Goal: Task Accomplishment & Management: Use online tool/utility

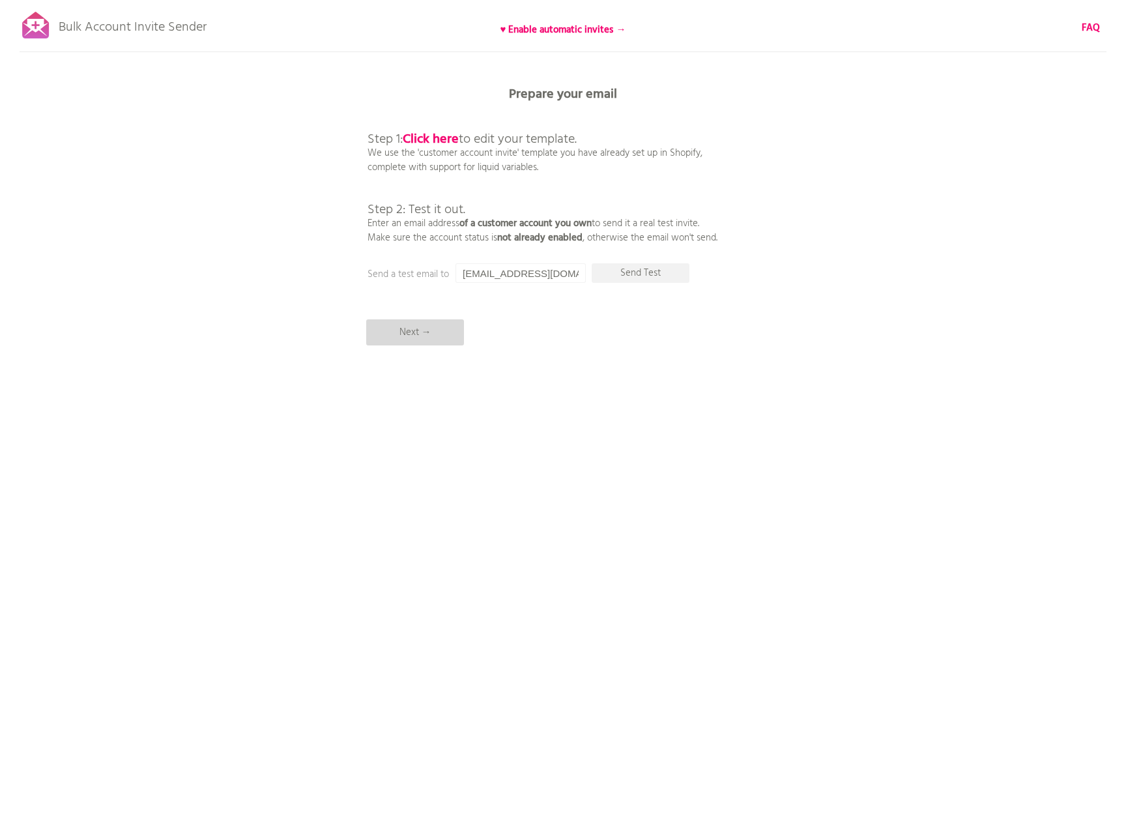
click at [424, 336] on p "Next →" at bounding box center [415, 332] width 98 height 26
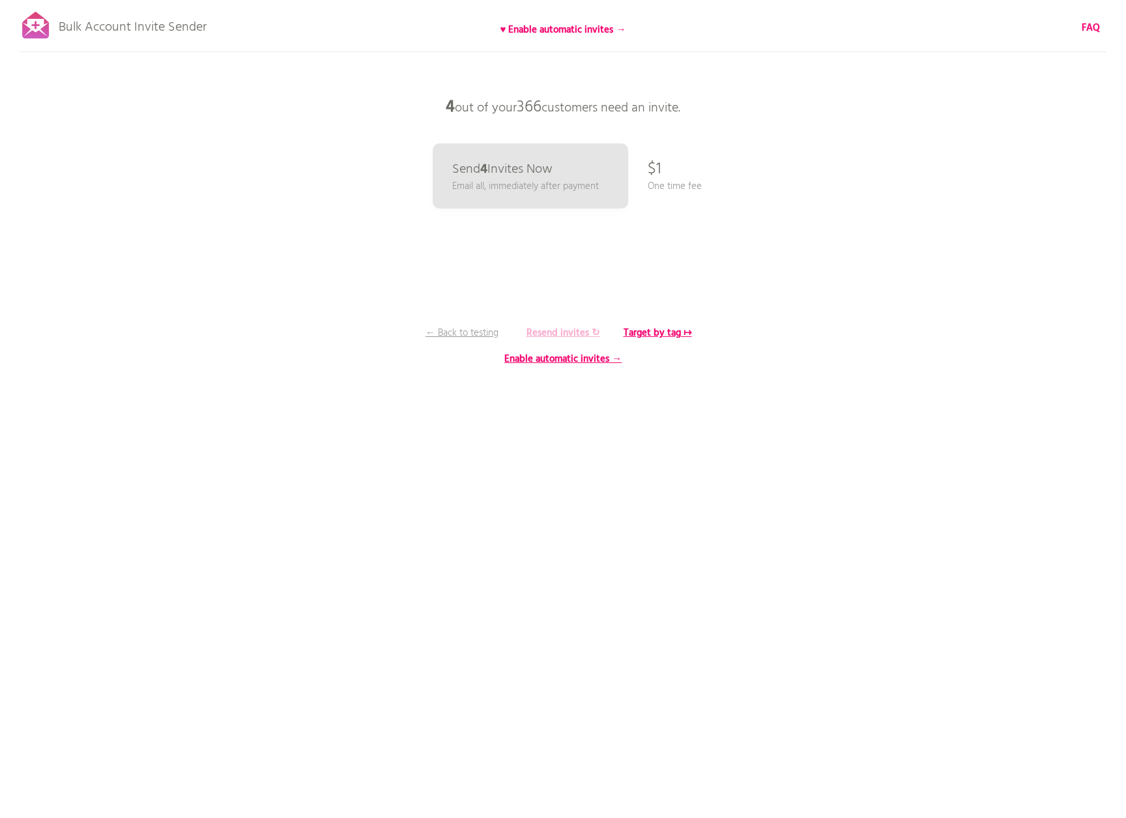
click at [578, 335] on b "Resend invites ↻" at bounding box center [564, 333] width 74 height 16
click at [551, 336] on b "Resend invites ↻" at bounding box center [564, 333] width 74 height 16
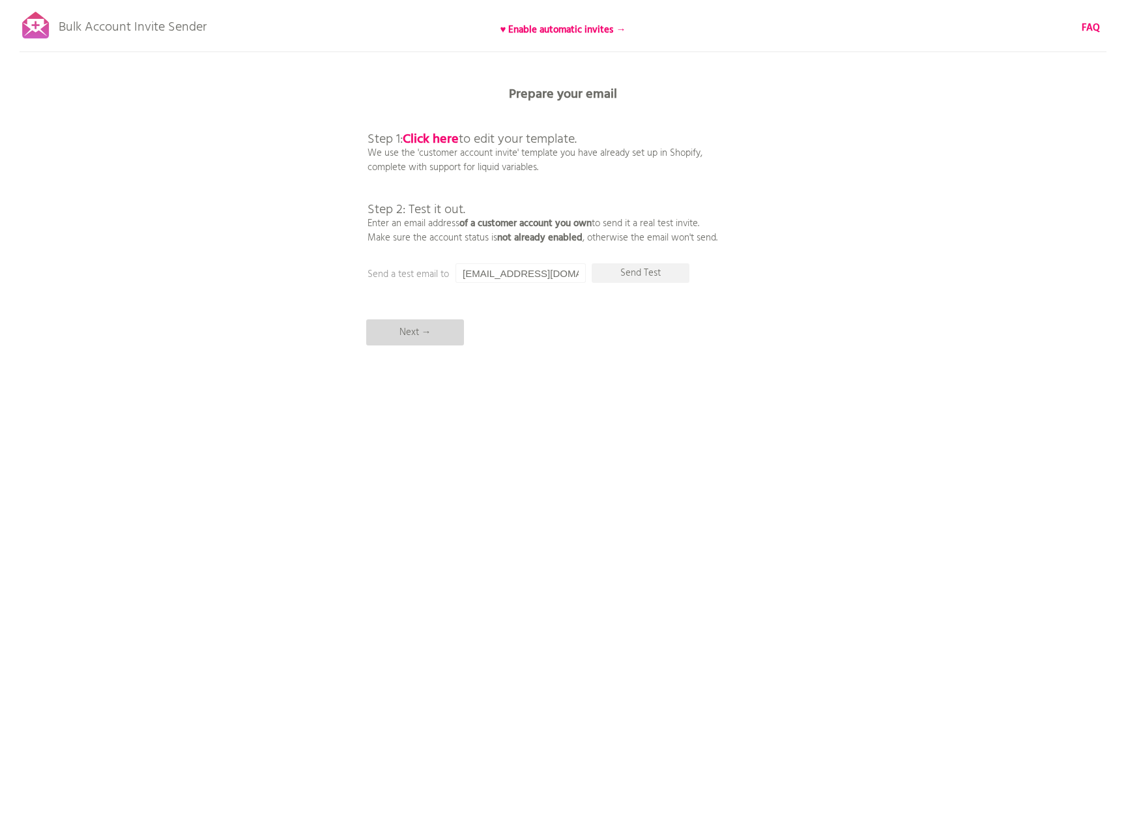
click at [428, 338] on p "Next →" at bounding box center [415, 332] width 98 height 26
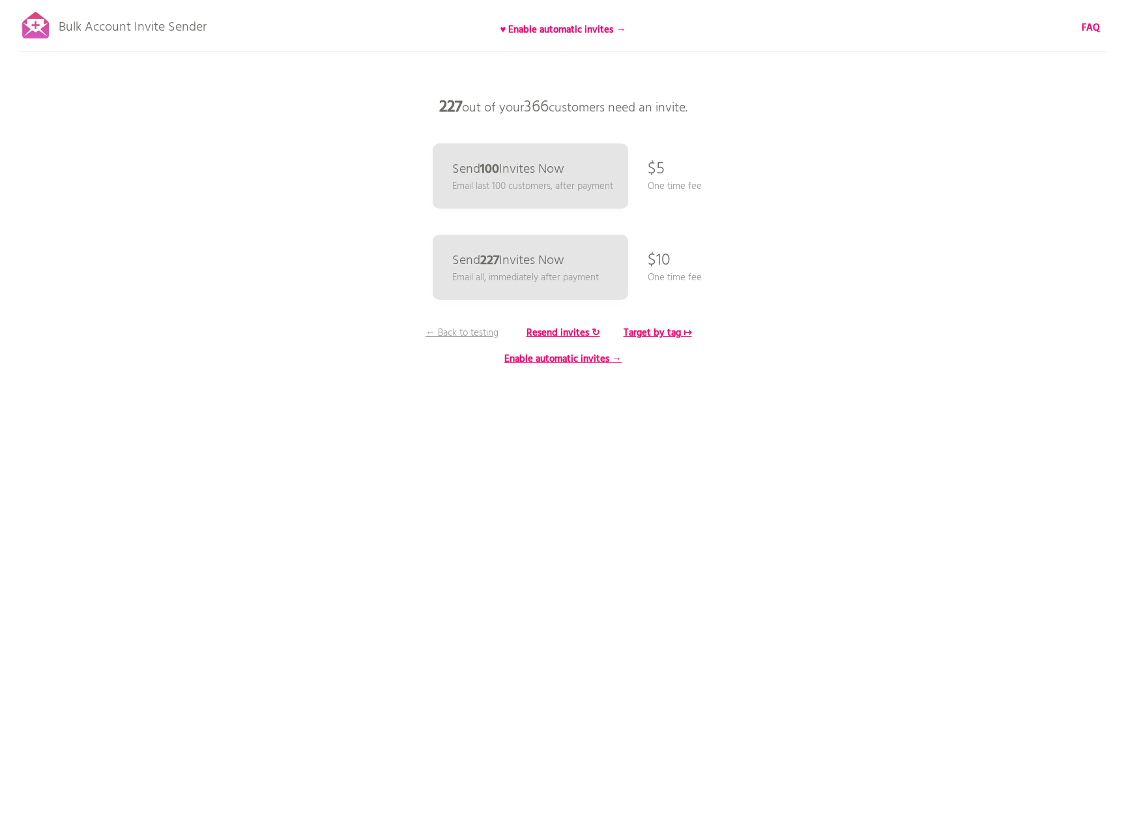
click at [308, 414] on div "Bulk Account Invite Sender ♥ Enable automatic invites → FAQ Synced all customer…" at bounding box center [563, 228] width 1126 height 456
click at [572, 285] on link "Send 227 Invites Now Email all, immediately after payment" at bounding box center [530, 267] width 201 height 67
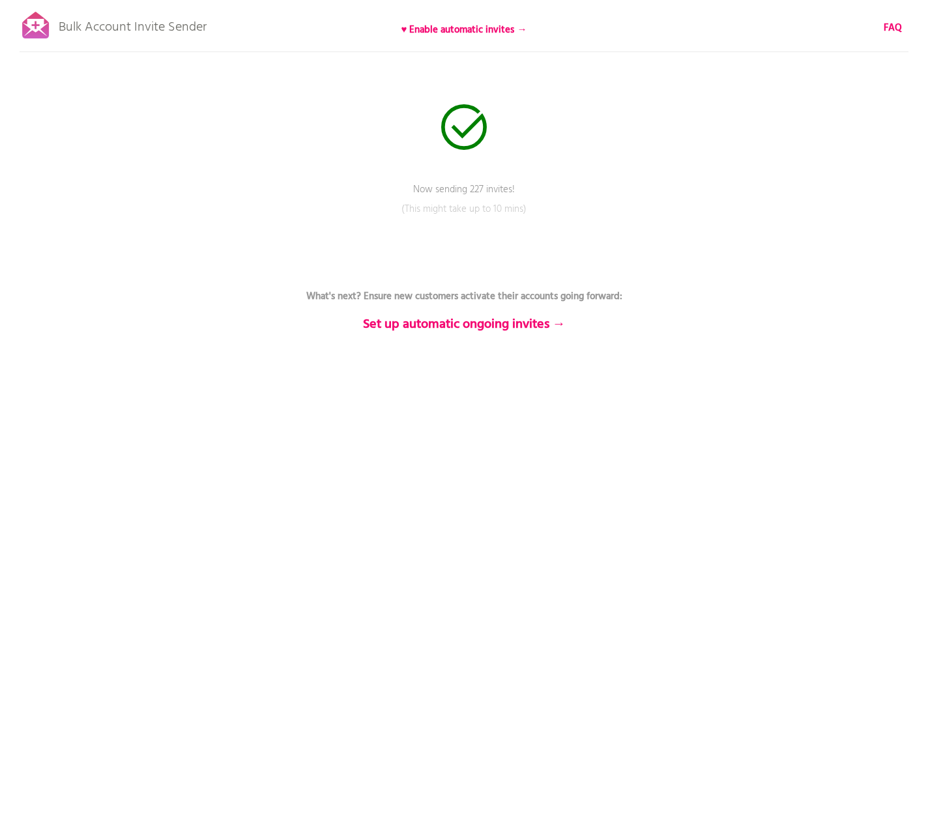
click at [153, 575] on html "Bulk Account Invite Sender ♥ Enable automatic invites → FAQ Now sending 227 inv…" at bounding box center [464, 407] width 928 height 814
click at [153, 575] on html "Bulk Account Invite Sender ♥ Enable automatic invites → FAQ Sending has complet…" at bounding box center [464, 407] width 928 height 814
